Goal: Register for event/course

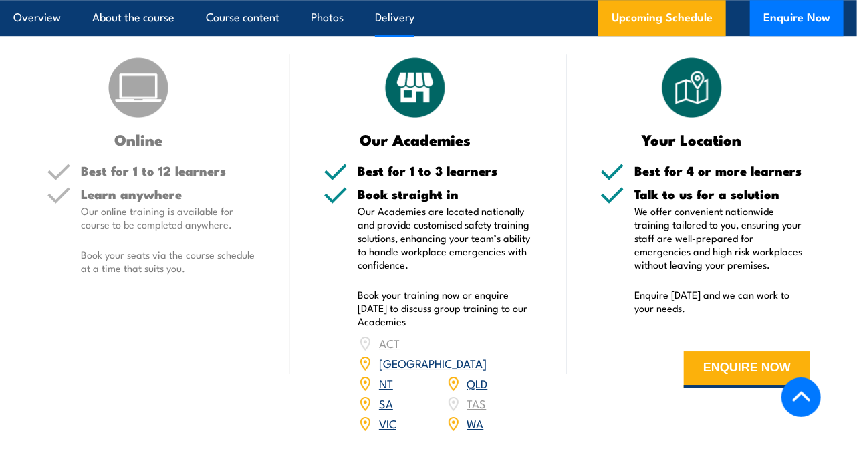
scroll to position [1694, 0]
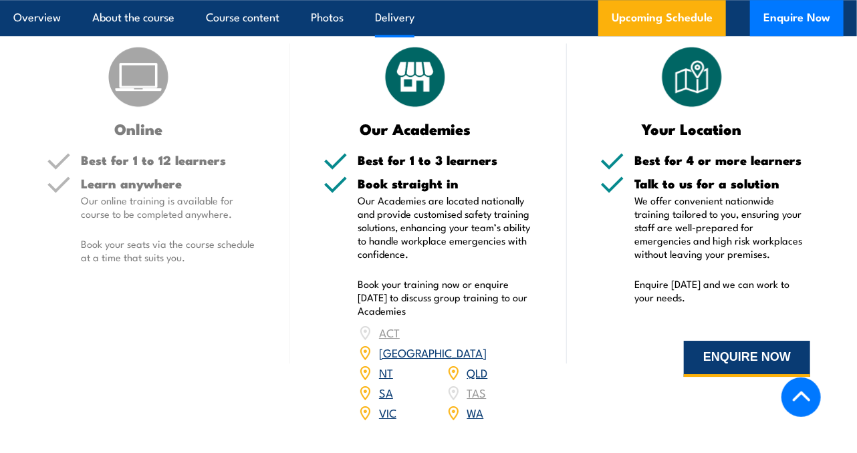
click at [713, 358] on button "ENQUIRE NOW" at bounding box center [747, 359] width 126 height 36
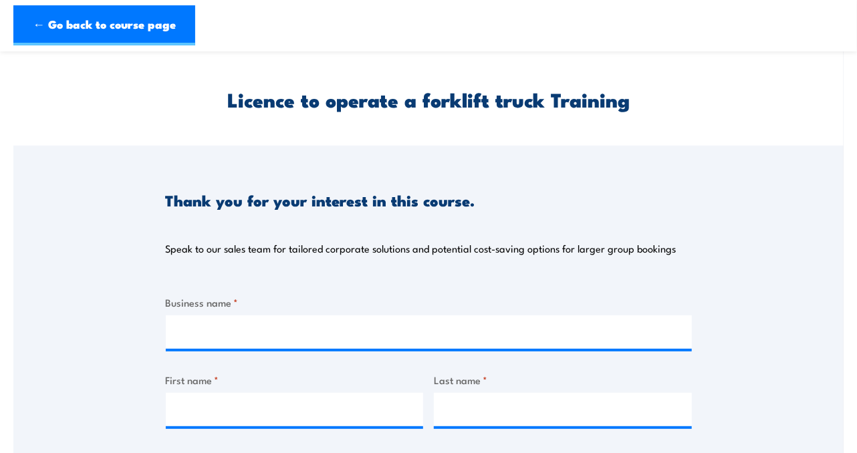
scroll to position [27, 0]
click at [365, 338] on input "Business name *" at bounding box center [429, 332] width 526 height 33
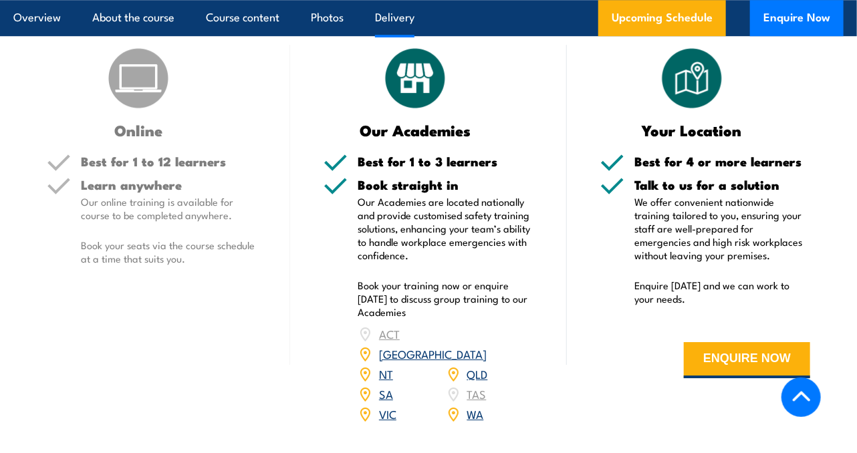
scroll to position [1698, 0]
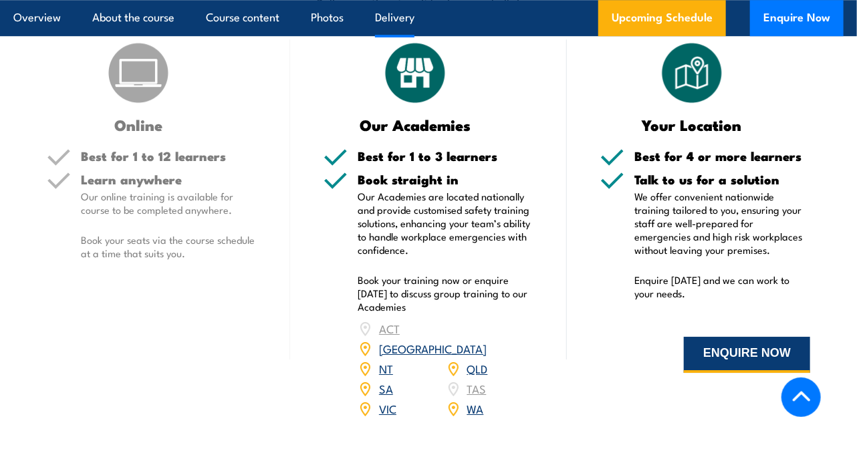
click at [728, 350] on button "ENQUIRE NOW" at bounding box center [747, 355] width 126 height 36
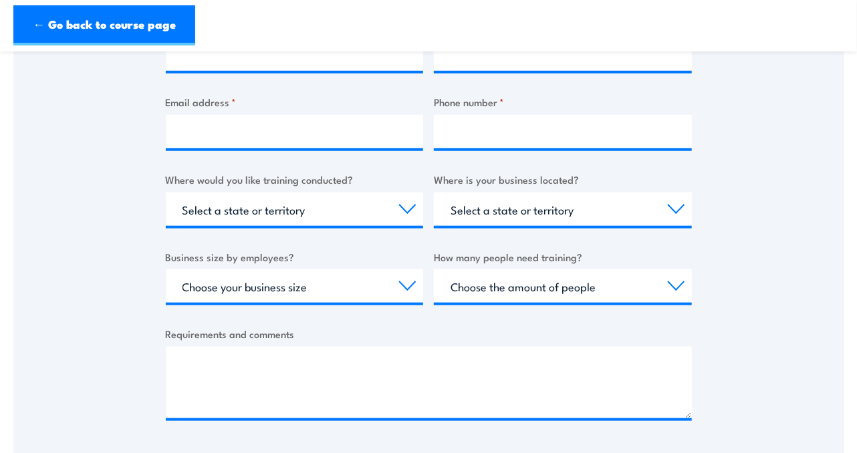
scroll to position [388, 0]
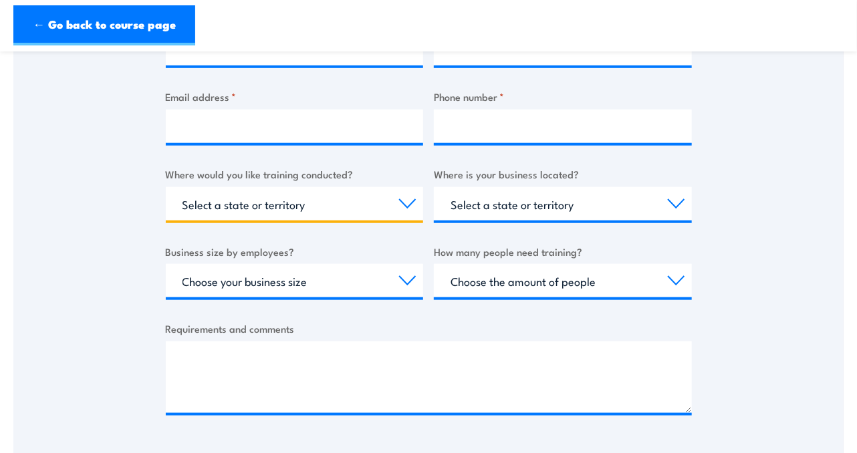
click at [405, 198] on select "Select a state or territory Nationally - multiple locations [GEOGRAPHIC_DATA] […" at bounding box center [295, 203] width 258 height 33
select select "QLD"
click at [166, 187] on select "Select a state or territory Nationally - multiple locations [GEOGRAPHIC_DATA] […" at bounding box center [295, 203] width 258 height 33
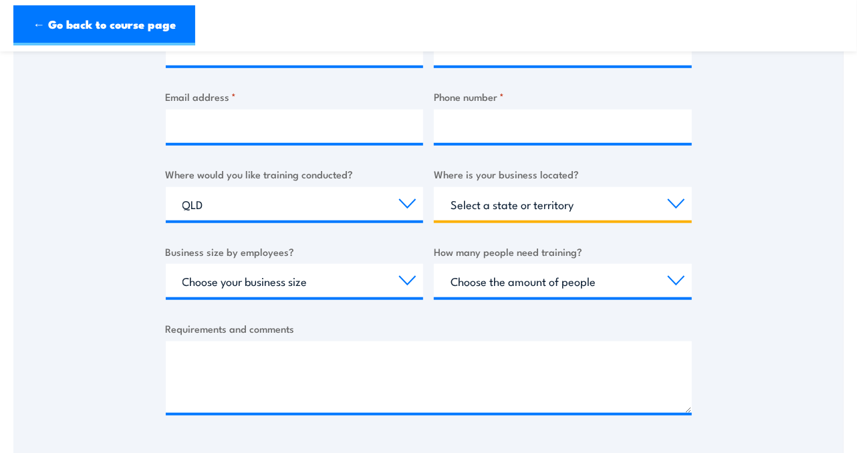
click at [535, 209] on select "Select a state or territory QLD NSW VIC SA ACT WA TAS NT" at bounding box center [563, 203] width 258 height 33
select select "QLD"
click at [434, 187] on select "Select a state or territory QLD NSW VIC SA ACT WA TAS NT" at bounding box center [563, 203] width 258 height 33
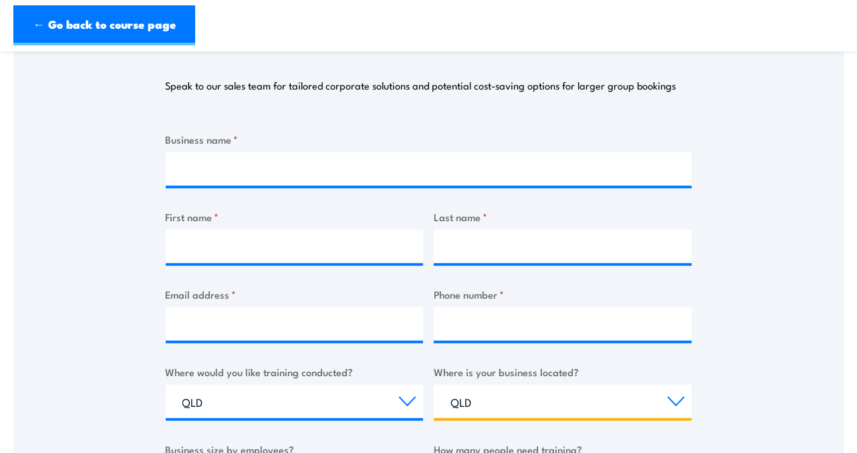
scroll to position [0, 0]
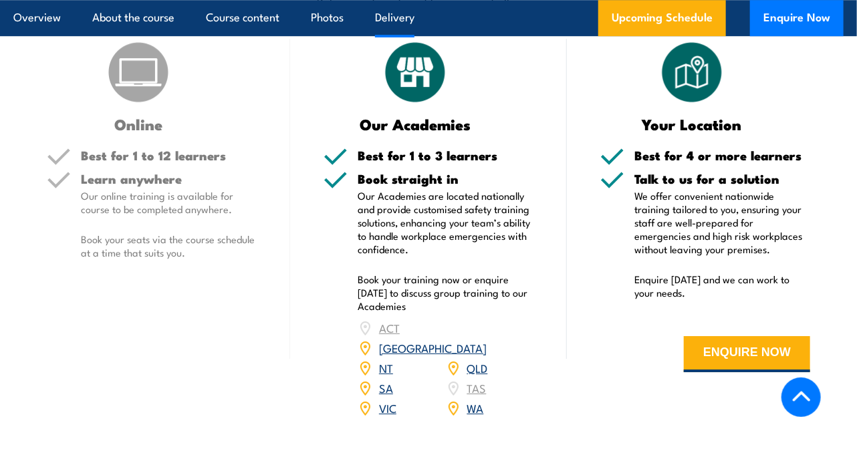
scroll to position [1698, 0]
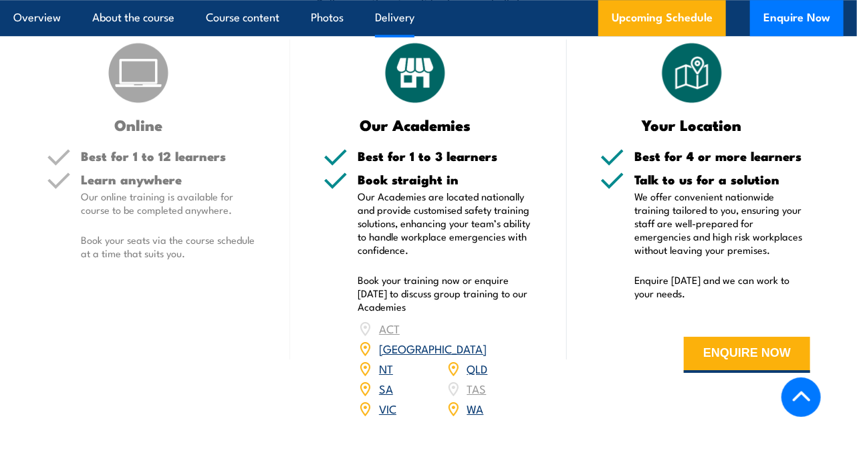
click at [470, 360] on link "QLD" at bounding box center [477, 368] width 21 height 16
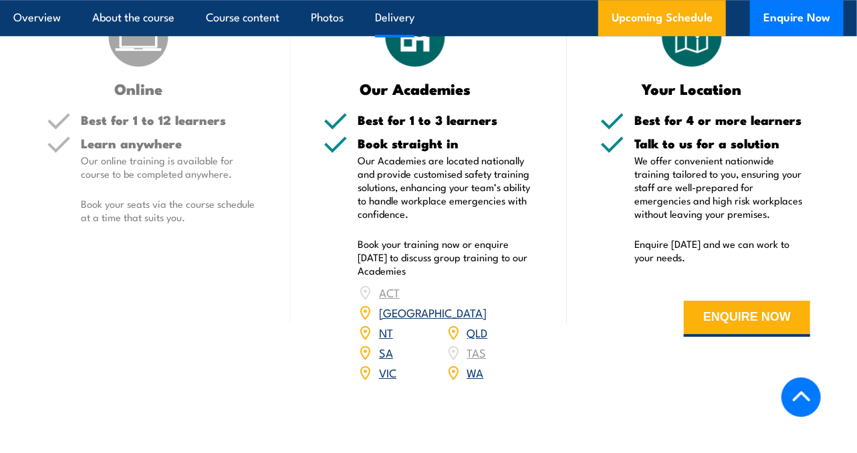
scroll to position [1736, 0]
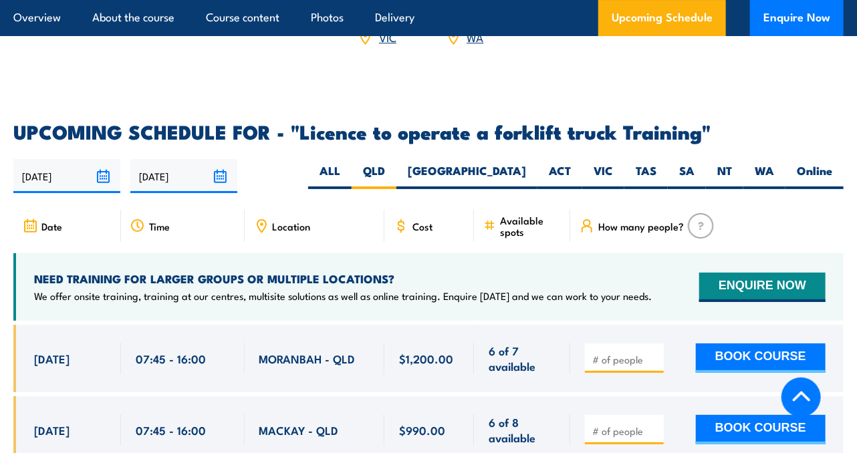
scroll to position [2070, 0]
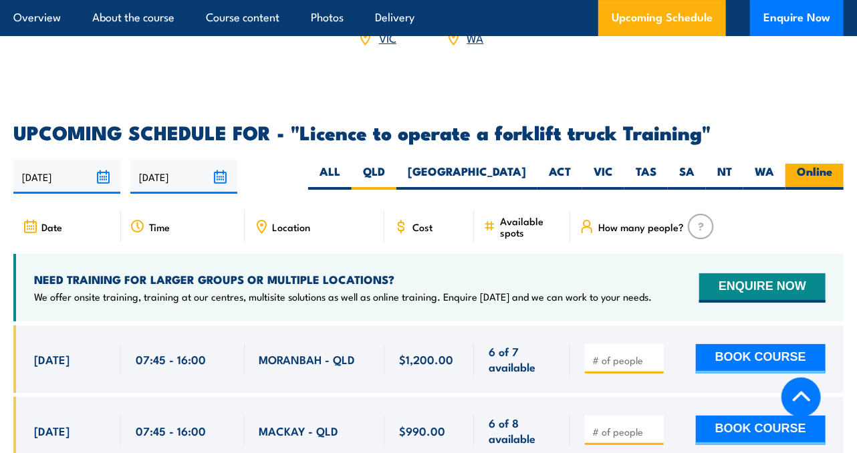
click at [811, 164] on label "Online" at bounding box center [815, 177] width 58 height 26
click at [833, 164] on input "Online" at bounding box center [837, 168] width 9 height 9
radio input "true"
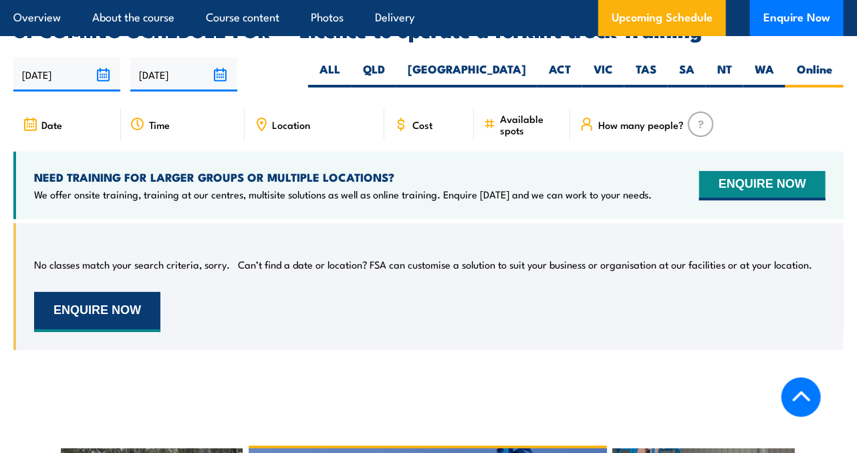
click at [134, 292] on button "ENQUIRE NOW" at bounding box center [97, 312] width 126 height 40
